Goal: Task Accomplishment & Management: Complete application form

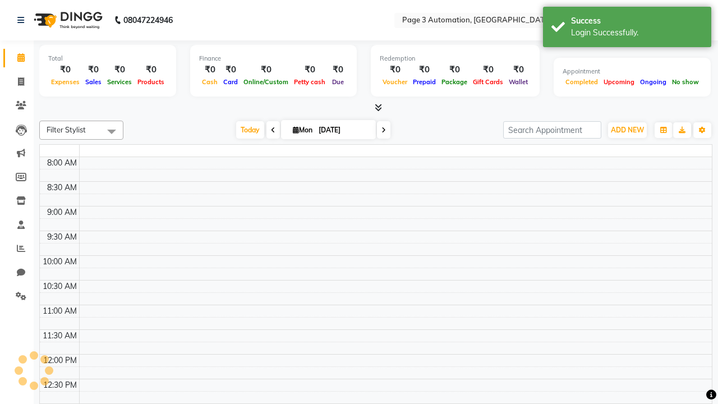
select select "en"
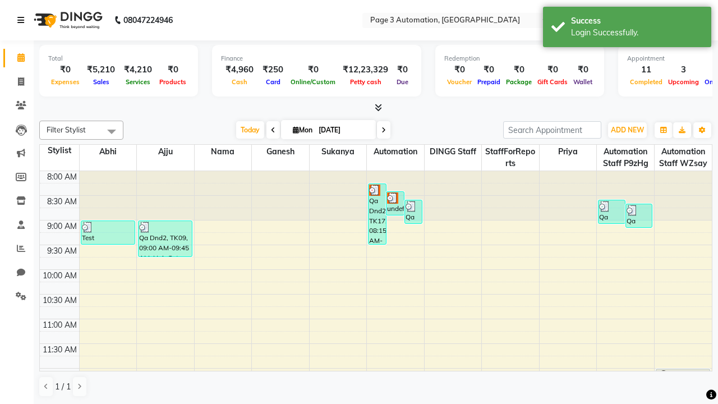
click at [23, 20] on icon at bounding box center [20, 20] width 7 height 8
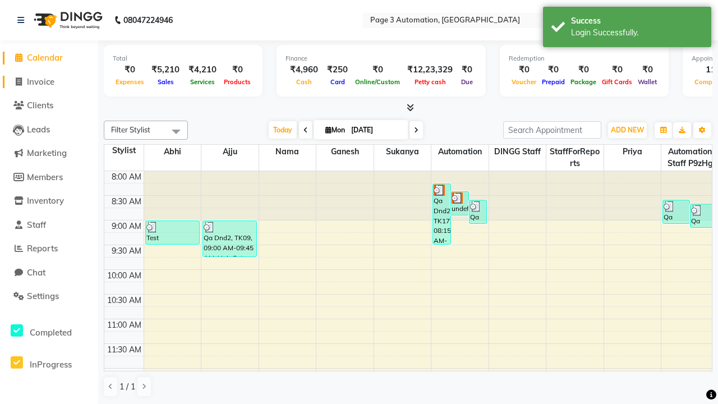
click at [49, 81] on span "Invoice" at bounding box center [40, 81] width 27 height 11
select select "2774"
select select "service"
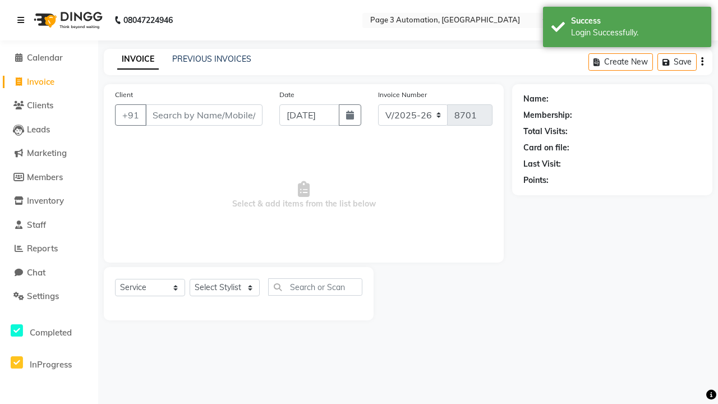
click at [23, 20] on icon at bounding box center [20, 20] width 7 height 8
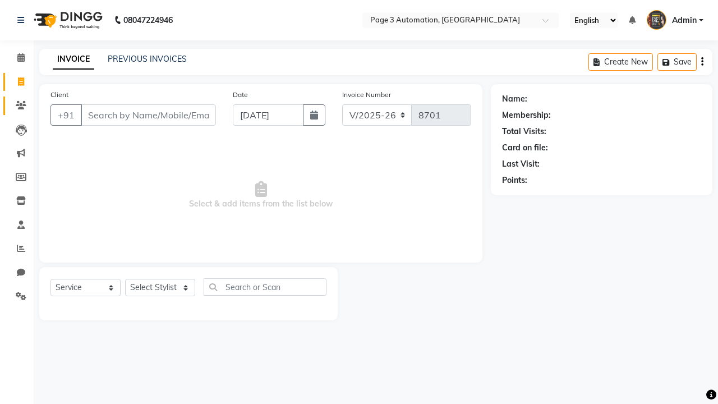
click at [17, 105] on icon at bounding box center [21, 105] width 11 height 8
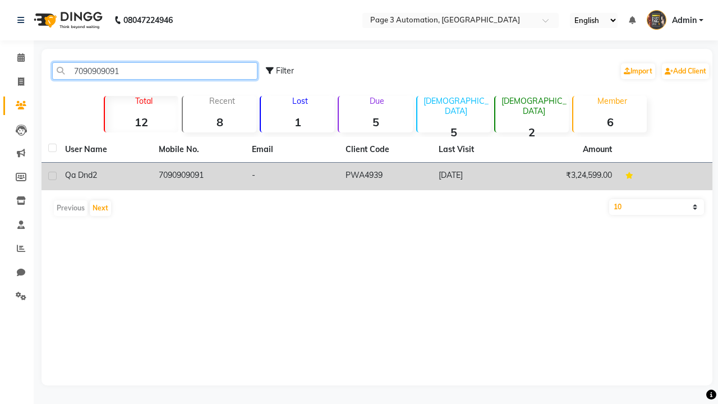
type input "7090909091"
click at [198, 176] on td "7090909091" at bounding box center [199, 176] width 94 height 27
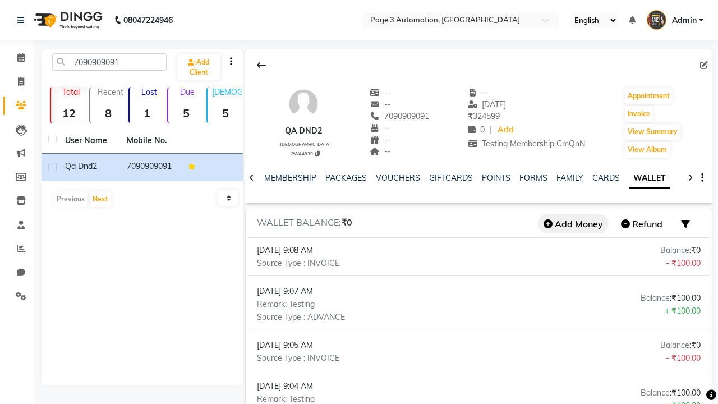
click at [573, 224] on button "Add Money" at bounding box center [573, 223] width 71 height 19
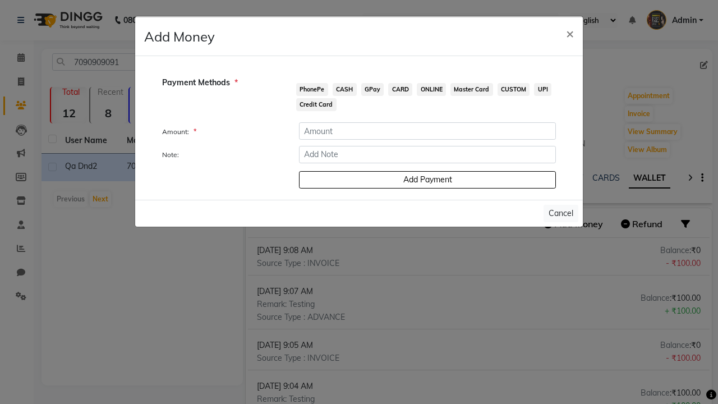
click at [312, 89] on span "PhonePe" at bounding box center [312, 89] width 32 height 13
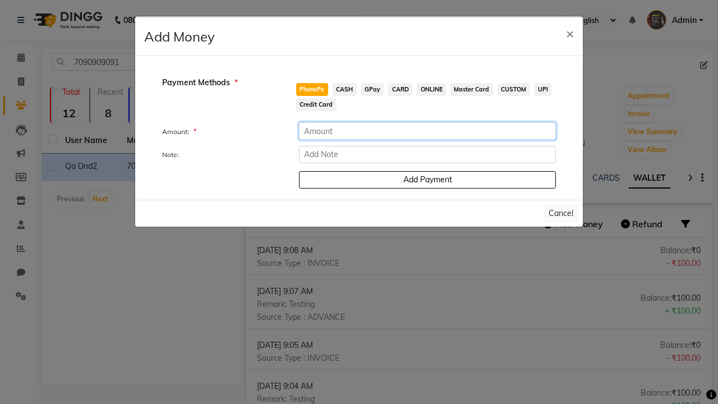
click at [428, 131] on input "number" at bounding box center [427, 130] width 257 height 17
type input "100"
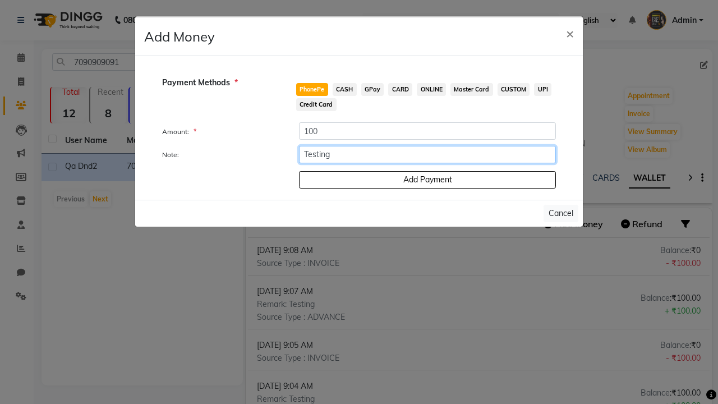
type input "Testing"
click at [428, 180] on button "Add Payment" at bounding box center [427, 179] width 257 height 17
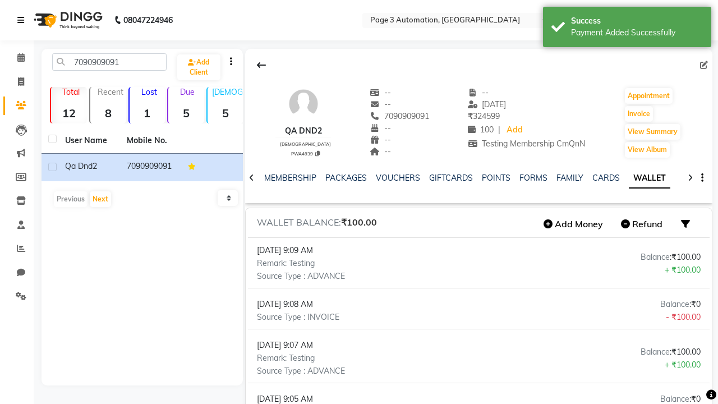
click at [627, 29] on div "Payment Added Successfully" at bounding box center [637, 33] width 132 height 12
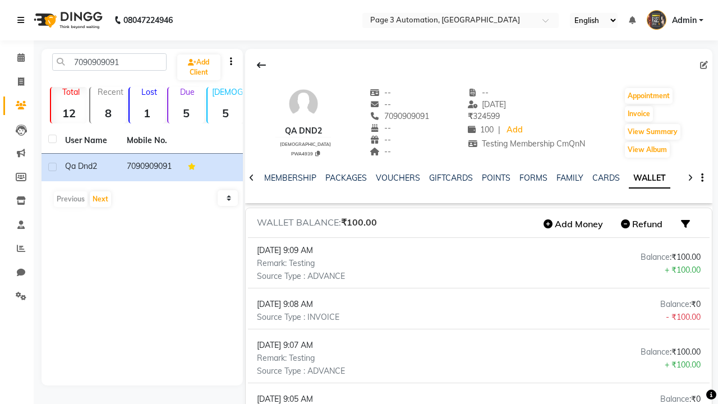
click at [23, 20] on icon at bounding box center [20, 20] width 7 height 8
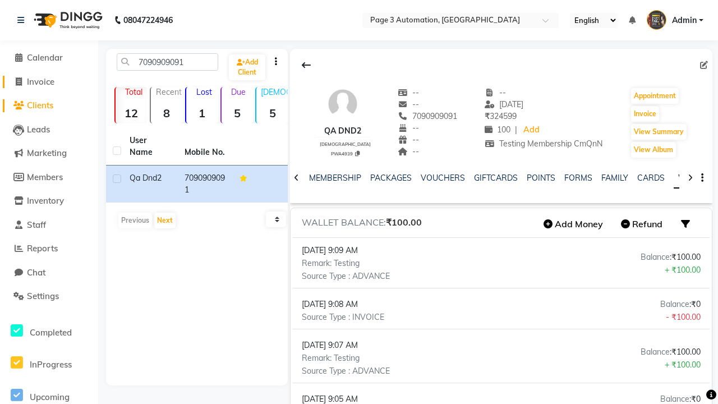
click at [49, 81] on span "Invoice" at bounding box center [40, 81] width 27 height 11
select select "2774"
select select "service"
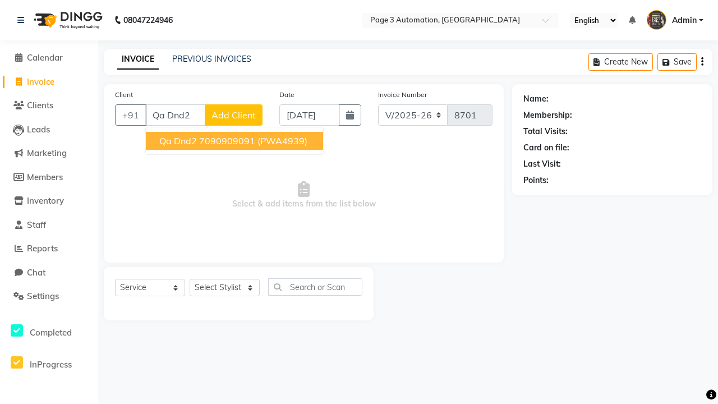
click at [236, 141] on ngb-highlight "7090909091" at bounding box center [227, 140] width 56 height 11
type input "7090909091"
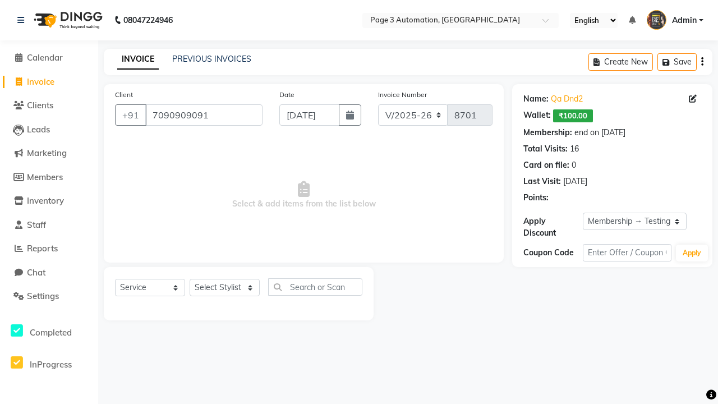
select select "0:"
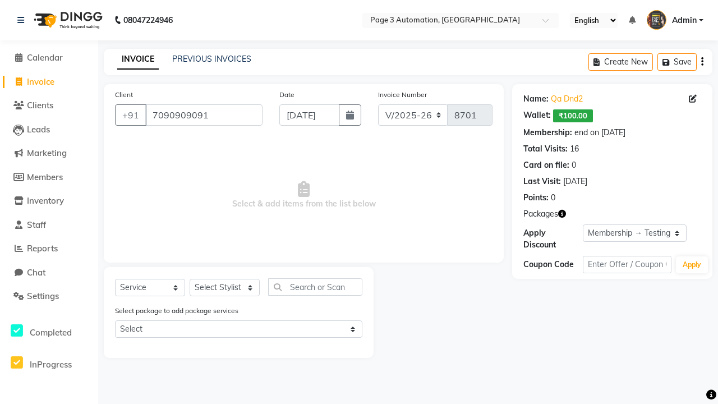
select select "90255"
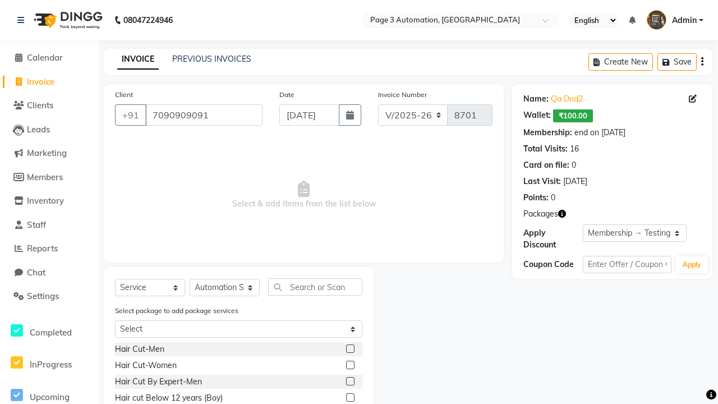
click at [350, 398] on label at bounding box center [350, 397] width 8 height 8
click at [350, 398] on input "checkbox" at bounding box center [349, 397] width 7 height 7
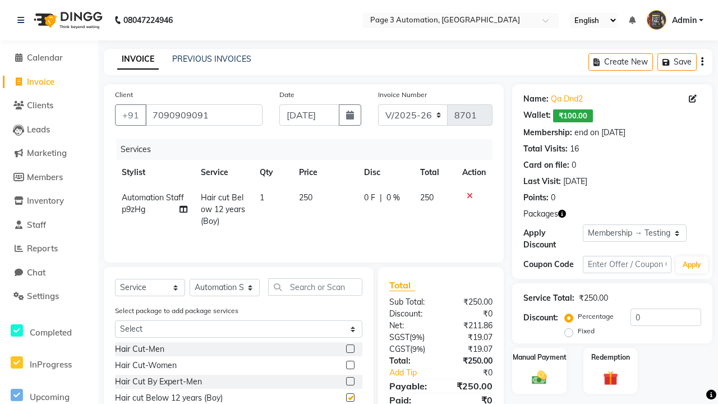
checkbox input "false"
click at [611, 357] on label "Redemption" at bounding box center [610, 356] width 40 height 11
click at [679, 403] on span "Wallet" at bounding box center [679, 410] width 26 height 13
type input "100"
type input "Testing"
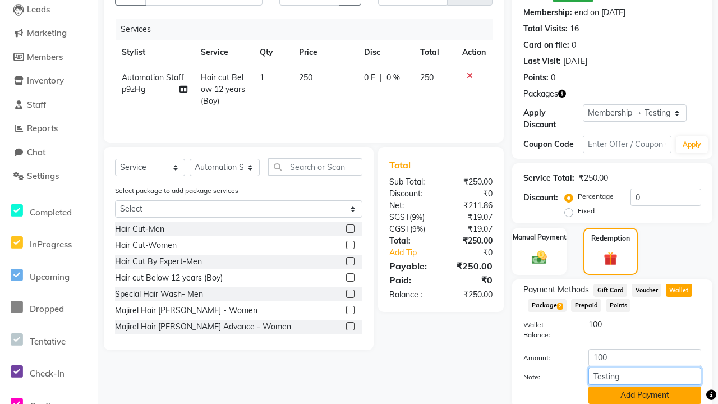
scroll to position [0, 3]
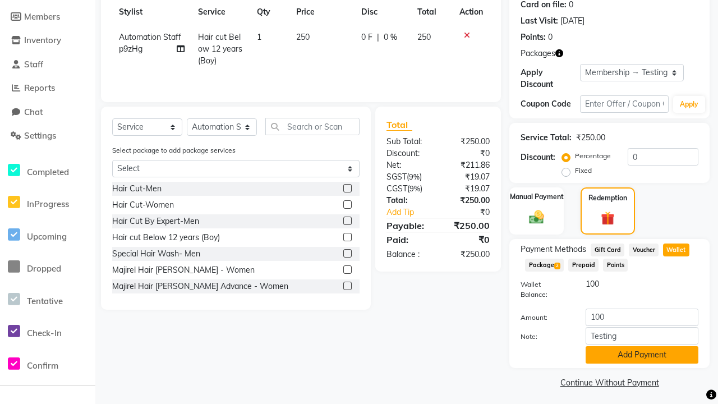
click at [645, 351] on button "Add Payment" at bounding box center [642, 354] width 113 height 17
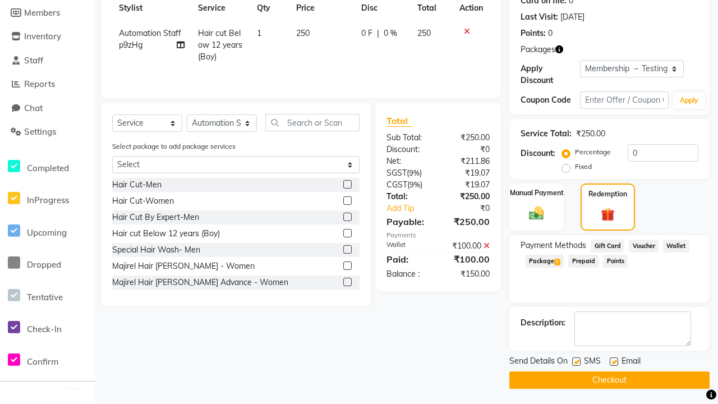
scroll to position [120, 0]
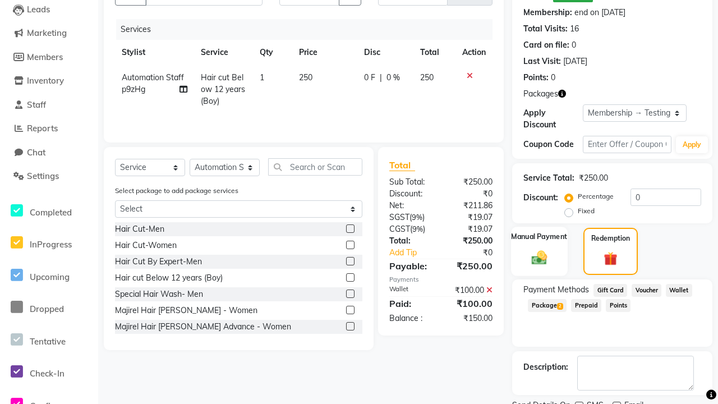
click at [539, 237] on label "Manual Payment" at bounding box center [540, 236] width 56 height 11
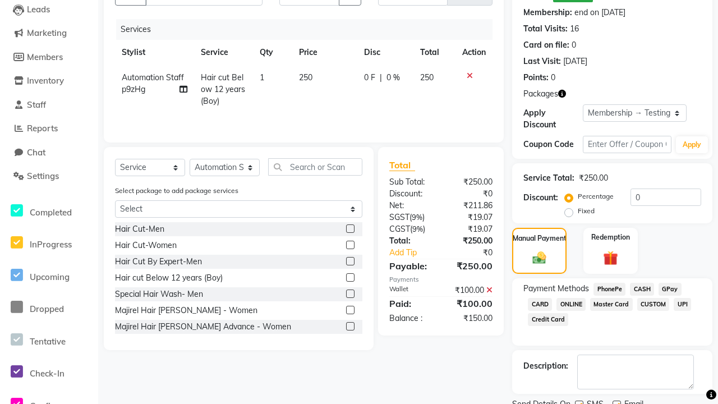
click at [642, 289] on span "CASH" at bounding box center [642, 289] width 24 height 13
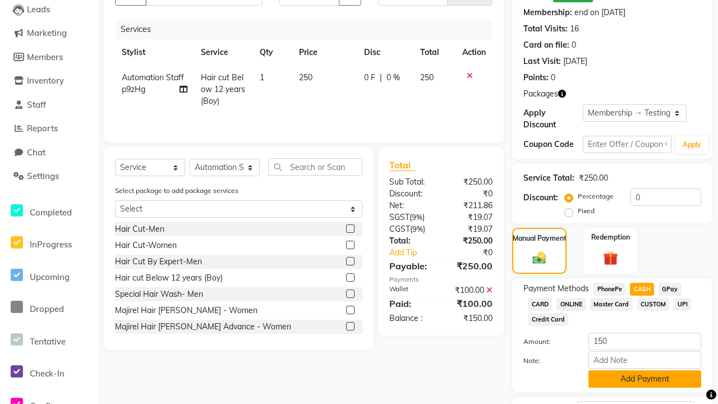
click at [645, 379] on button "Add Payment" at bounding box center [645, 378] width 113 height 17
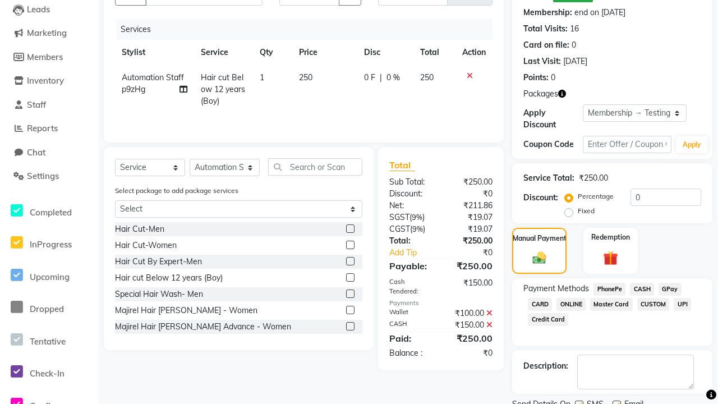
click at [579, 401] on label at bounding box center [579, 405] width 8 height 8
click at [579, 402] on input "checkbox" at bounding box center [578, 405] width 7 height 7
checkbox input "false"
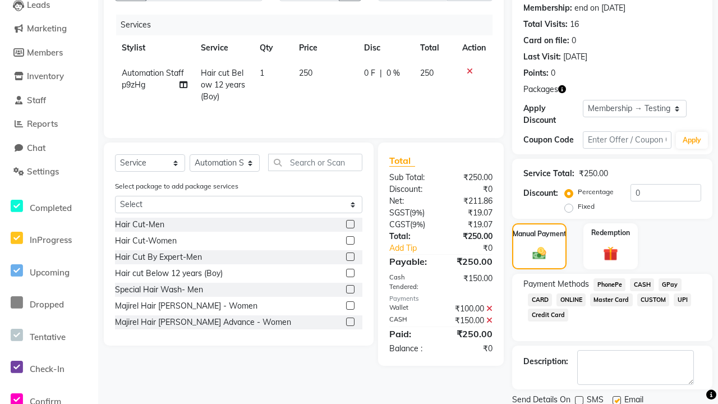
click at [617, 400] on label at bounding box center [617, 400] width 8 height 8
click at [617, 400] on input "checkbox" at bounding box center [616, 400] width 7 height 7
checkbox input "false"
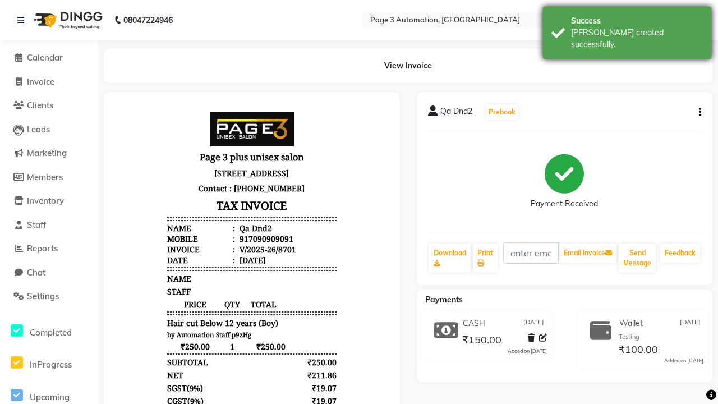
click at [627, 29] on div "[PERSON_NAME] created successfully." at bounding box center [637, 39] width 132 height 24
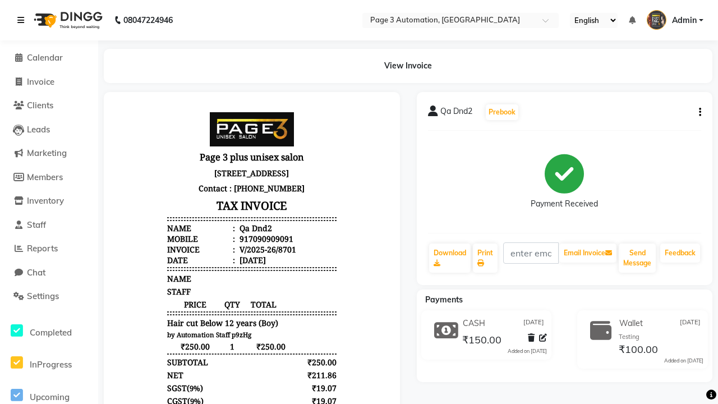
click at [23, 20] on icon at bounding box center [20, 20] width 7 height 8
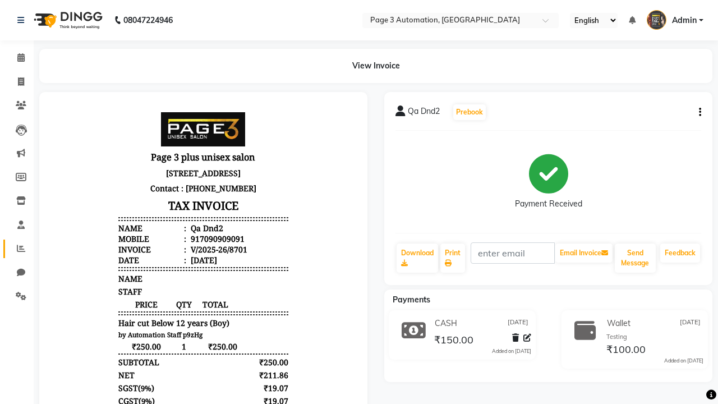
click at [17, 249] on icon at bounding box center [21, 248] width 8 height 8
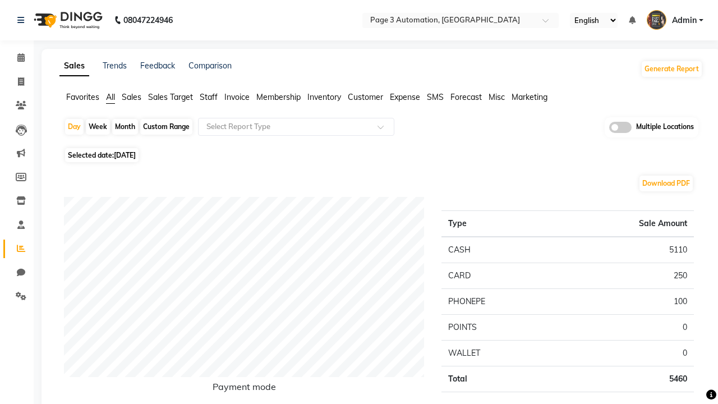
type input "Invoice"
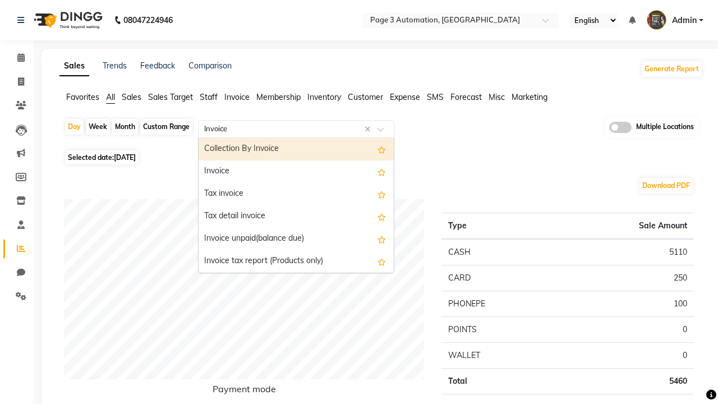
click at [296, 172] on div "Invoice" at bounding box center [296, 171] width 195 height 22
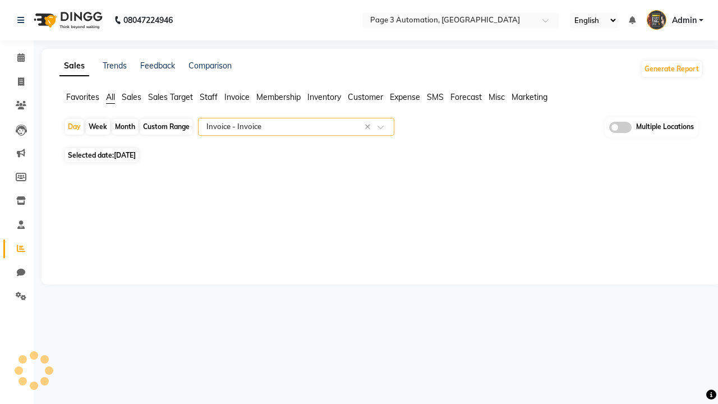
select select "full_report"
select select "csv"
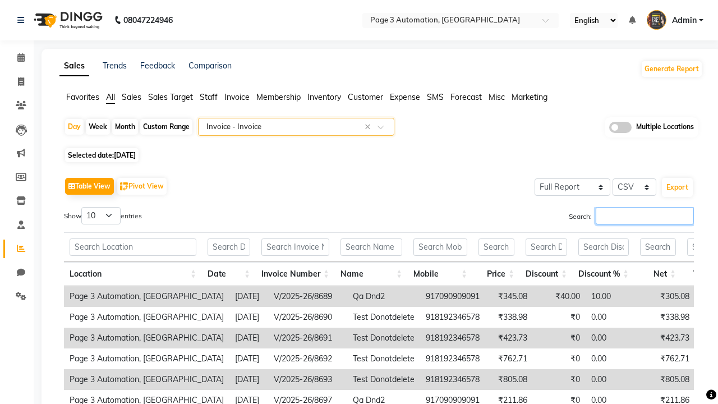
type input "V/2025-26/8701"
